Goal: Find specific page/section: Find specific page/section

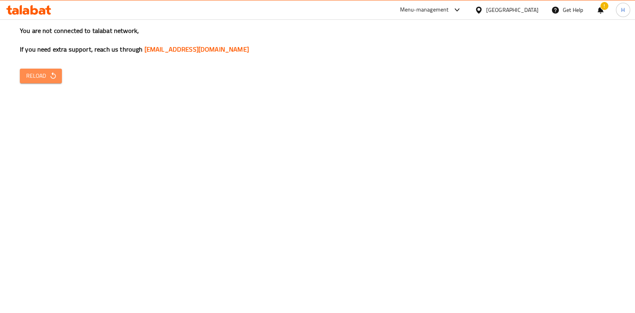
click at [28, 75] on span "Reload" at bounding box center [40, 76] width 29 height 10
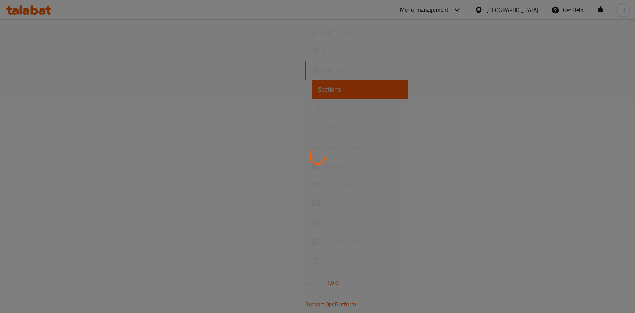
click at [465, 11] on div at bounding box center [317, 156] width 635 height 313
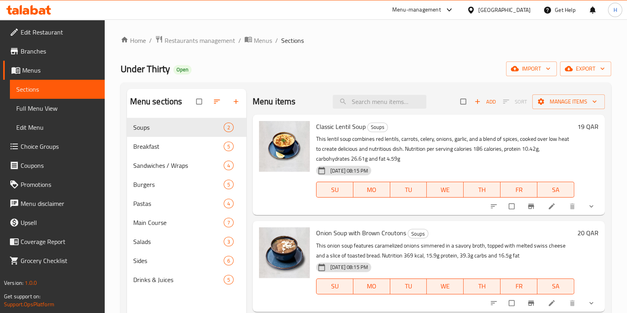
click at [441, 11] on div "Menu-management" at bounding box center [416, 10] width 49 height 10
click at [201, 43] on span "Restaurants management" at bounding box center [200, 41] width 71 height 10
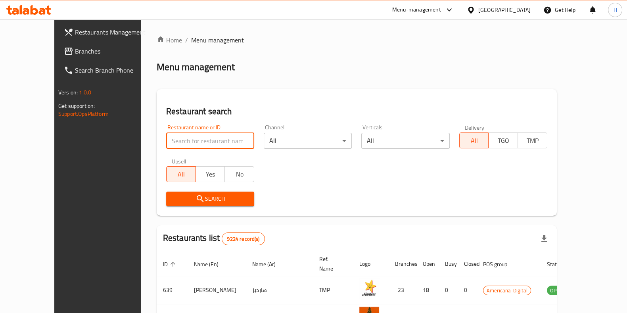
click at [167, 143] on input "search" at bounding box center [210, 141] width 88 height 16
click at [460, 4] on div "Menu-management" at bounding box center [423, 9] width 75 height 19
click at [441, 13] on div "Menu-management" at bounding box center [416, 10] width 49 height 10
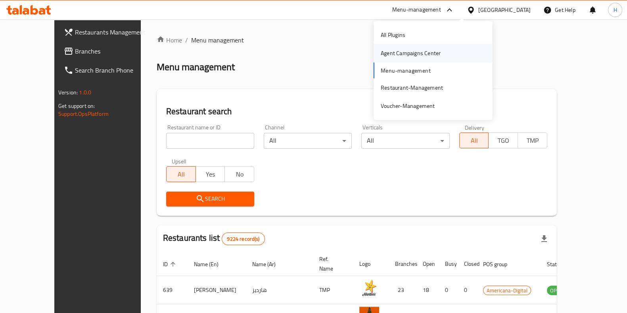
click at [411, 54] on div "Agent Campaigns Center" at bounding box center [411, 53] width 60 height 9
